Goal: Information Seeking & Learning: Understand process/instructions

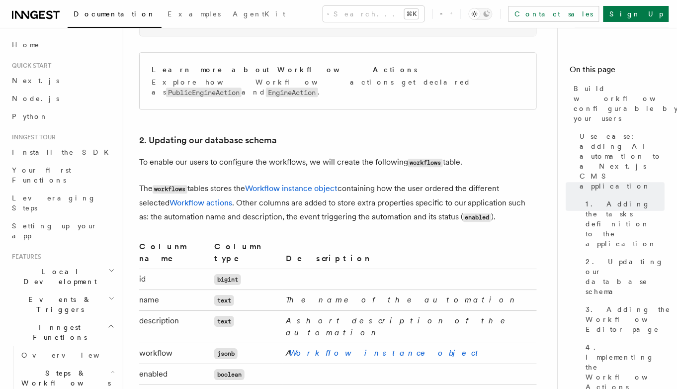
scroll to position [1515, 0]
click at [305, 347] on link "Workflow instance object" at bounding box center [386, 351] width 193 height 9
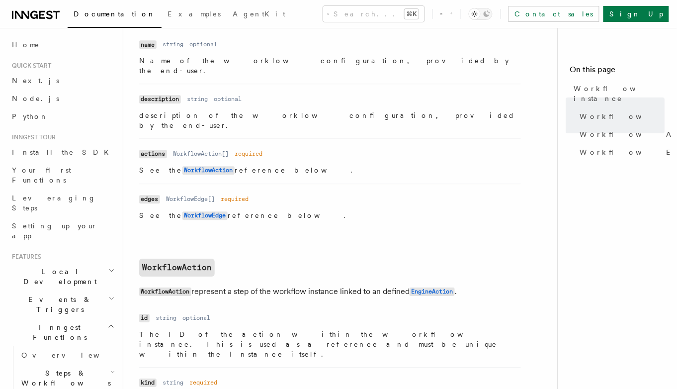
scroll to position [583, 0]
click at [198, 210] on code "WorkflowEdge" at bounding box center [204, 214] width 45 height 8
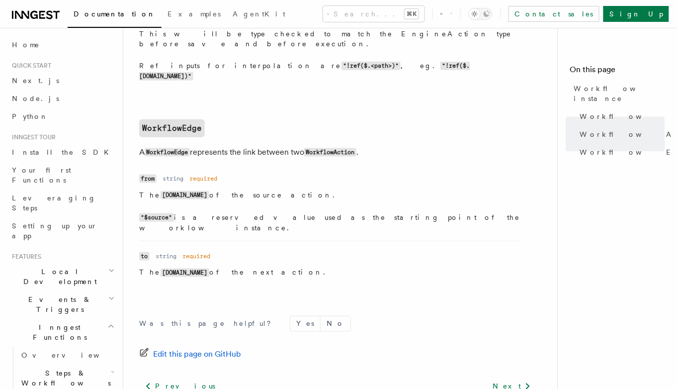
scroll to position [1137, 0]
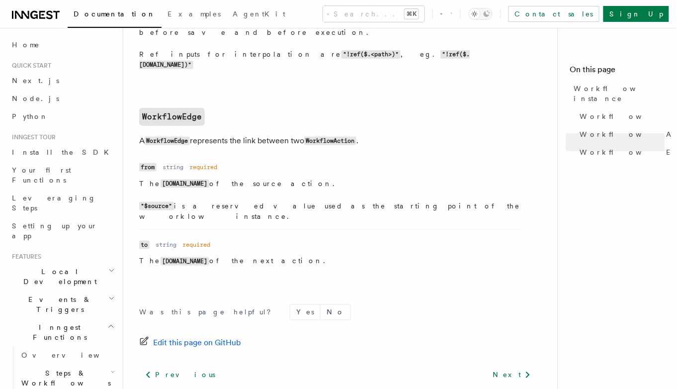
scroll to position [1143, 0]
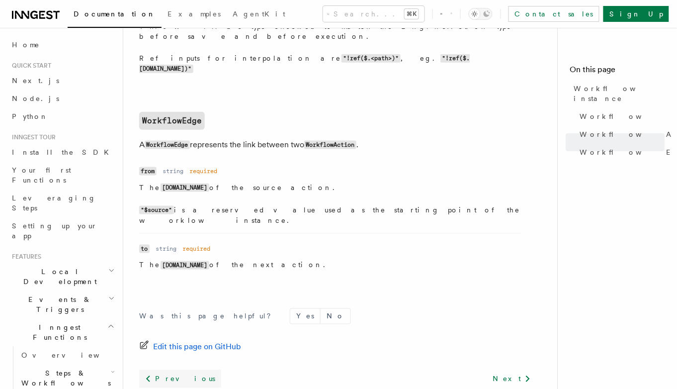
click at [160, 370] on link "Previous" at bounding box center [180, 379] width 82 height 18
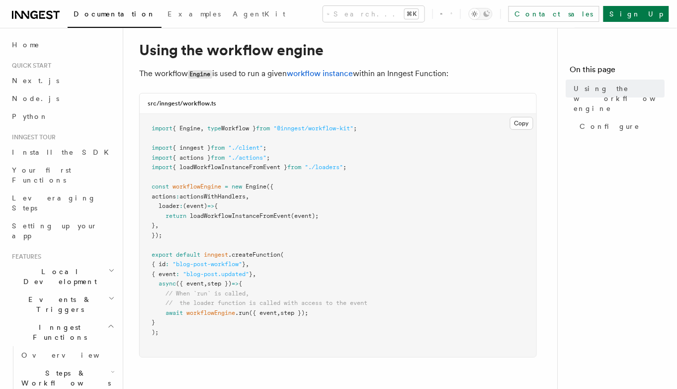
scroll to position [22, 0]
